Goal: Information Seeking & Learning: Learn about a topic

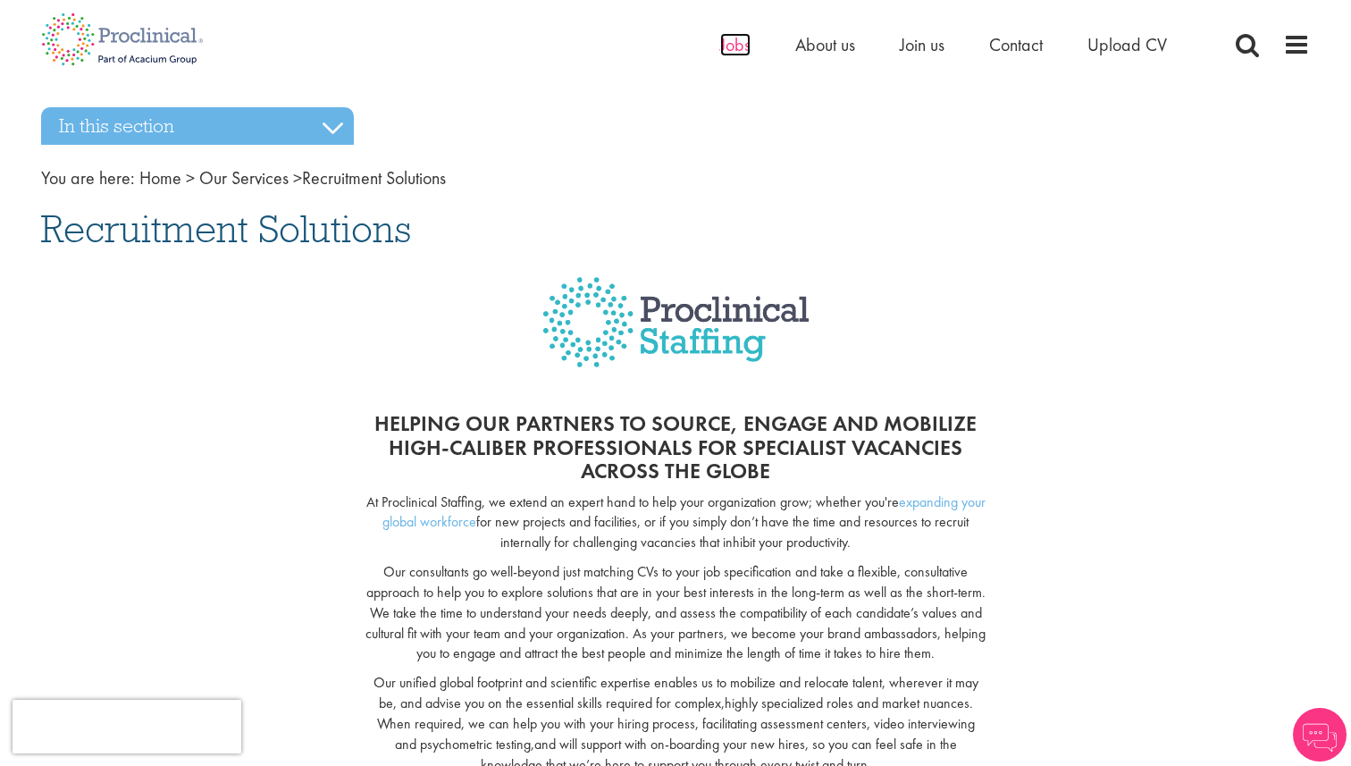
click at [730, 49] on span "Jobs" at bounding box center [735, 44] width 30 height 23
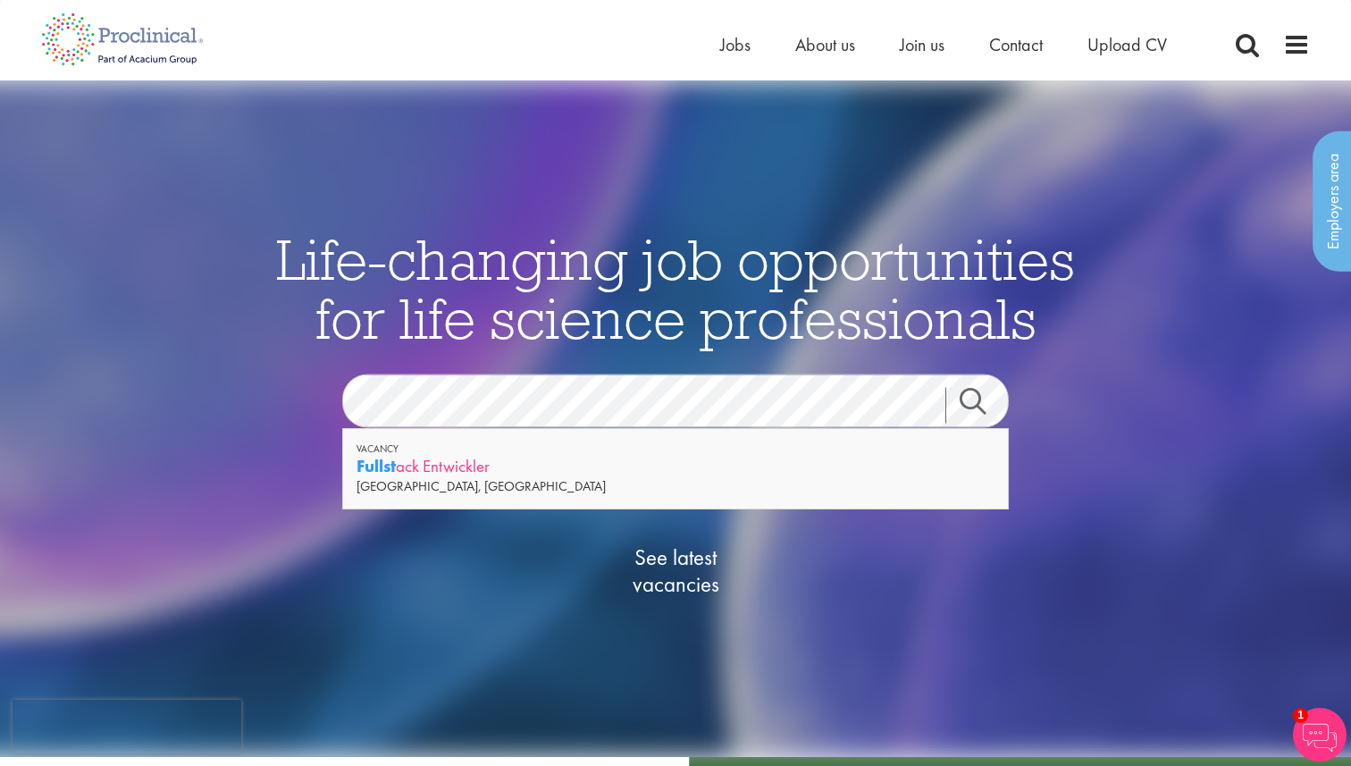
click at [475, 459] on div "Fullst ack Entwickler" at bounding box center [676, 466] width 638 height 22
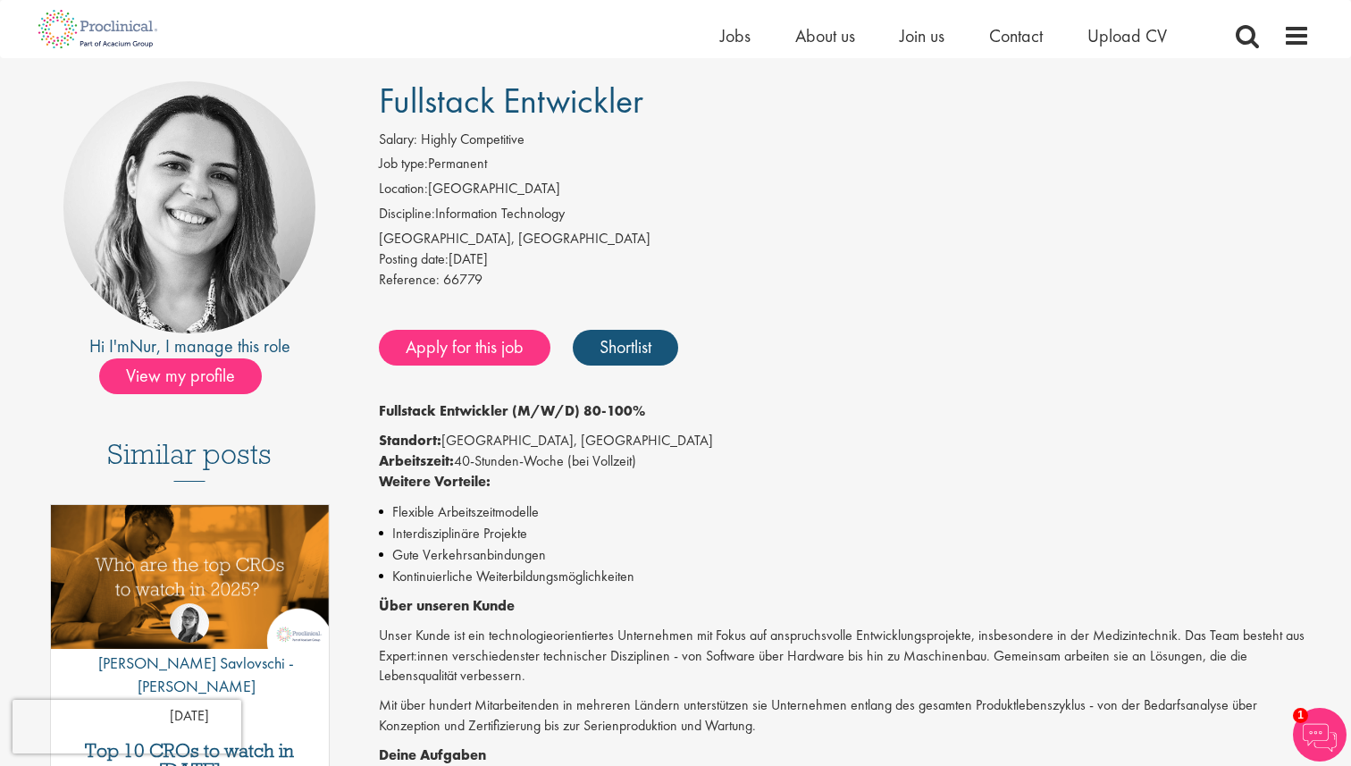
scroll to position [113, 0]
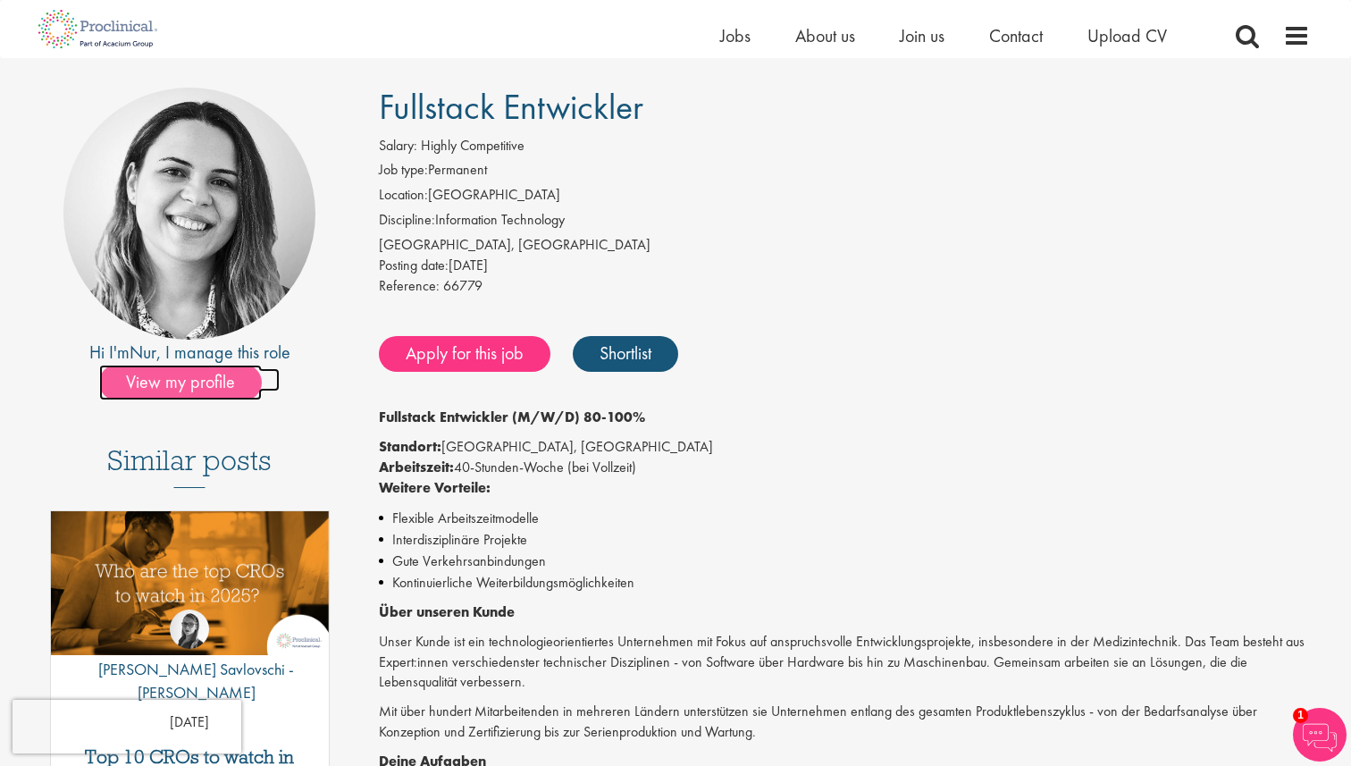
click at [187, 386] on span "View my profile" at bounding box center [180, 383] width 163 height 36
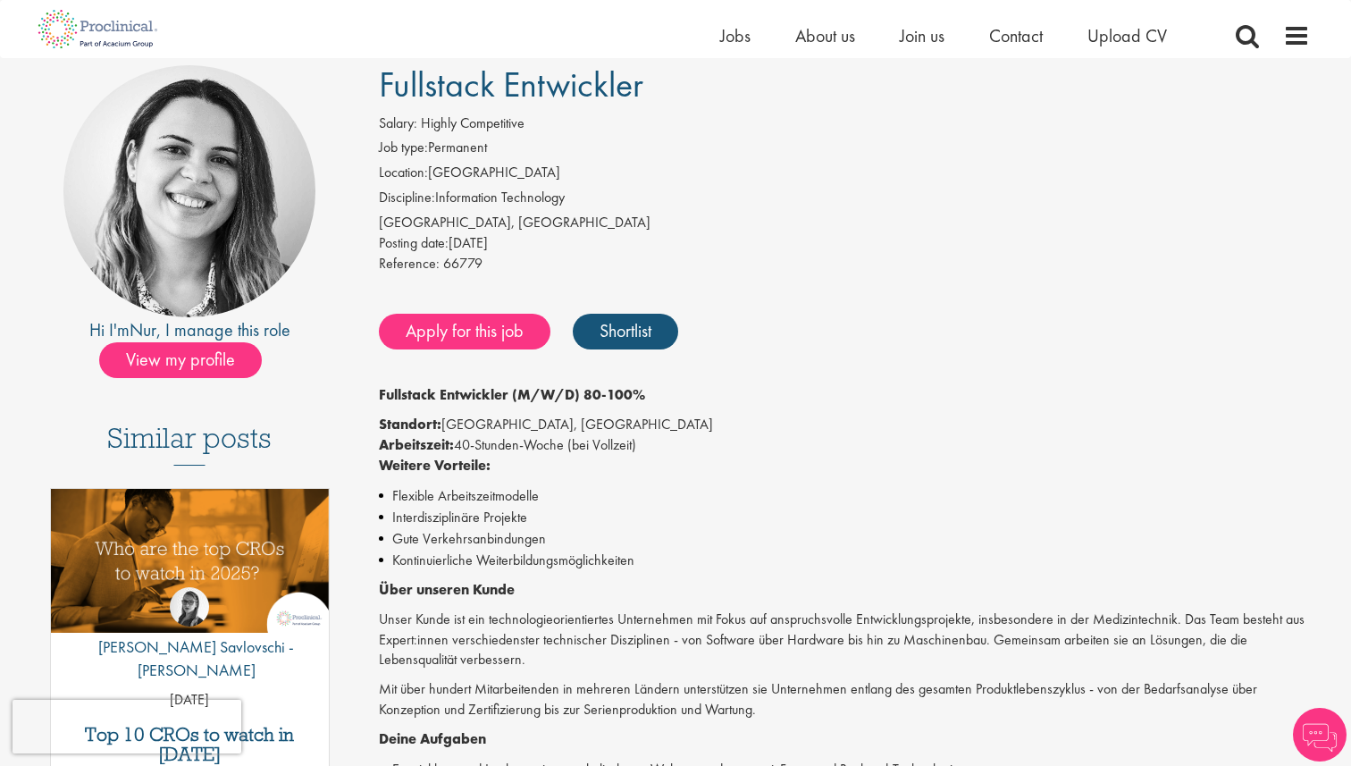
scroll to position [113, 0]
